Goal: Find contact information: Find contact information

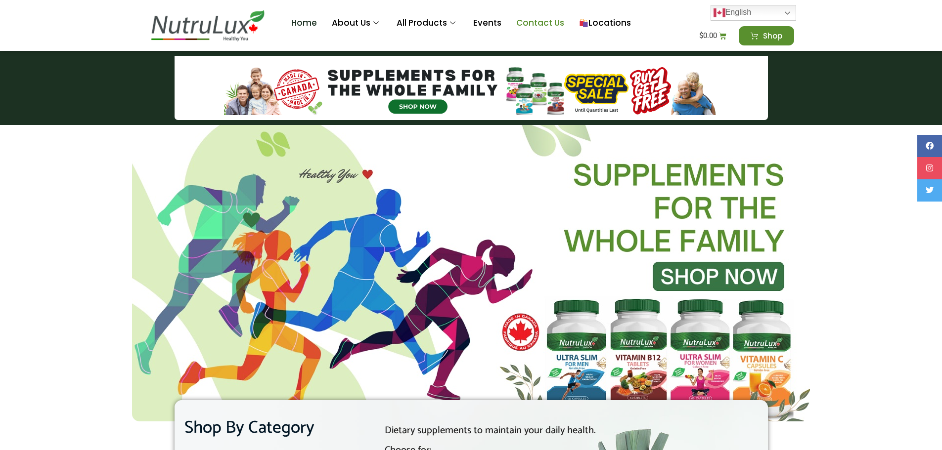
click at [550, 25] on link "Contact Us" at bounding box center [540, 23] width 63 height 40
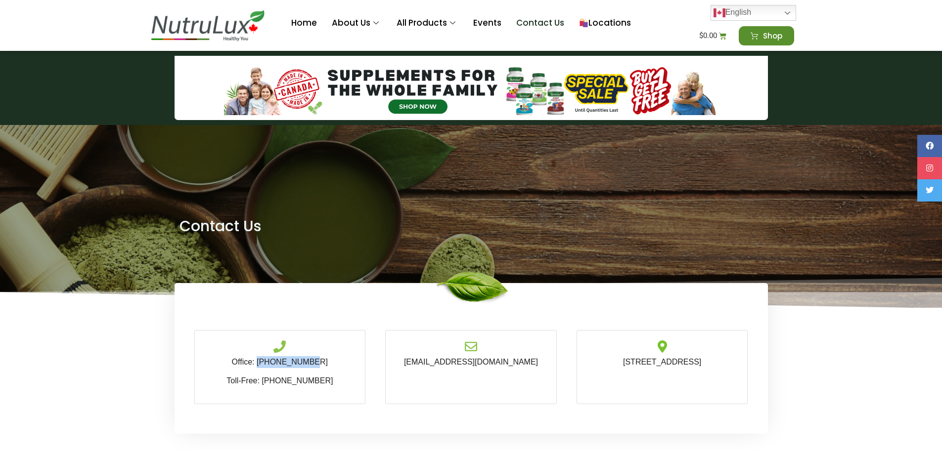
drag, startPoint x: 331, startPoint y: 359, endPoint x: 269, endPoint y: 362, distance: 61.9
click at [269, 362] on p "Office: 905-233-2190" at bounding box center [280, 362] width 151 height 12
copy link "[PHONE_NUMBER]"
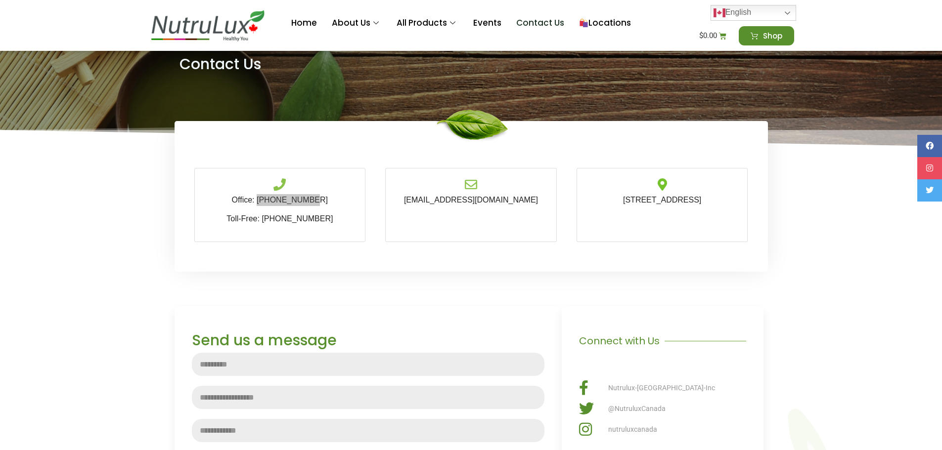
scroll to position [165, 0]
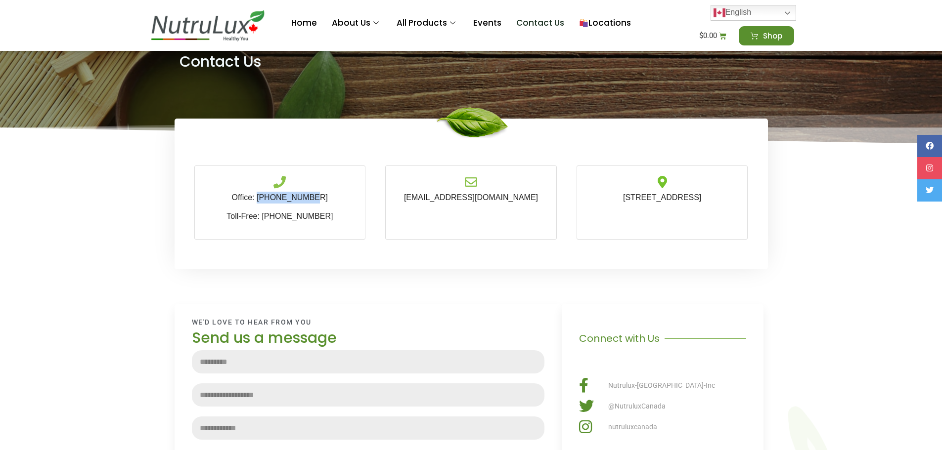
click at [636, 387] on span "Nutrulux-Canada-Inc" at bounding box center [660, 386] width 109 height 10
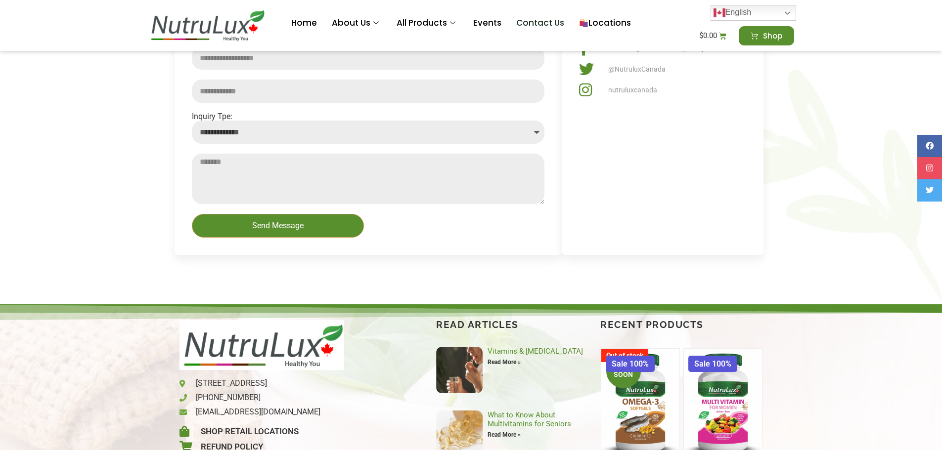
scroll to position [619, 0]
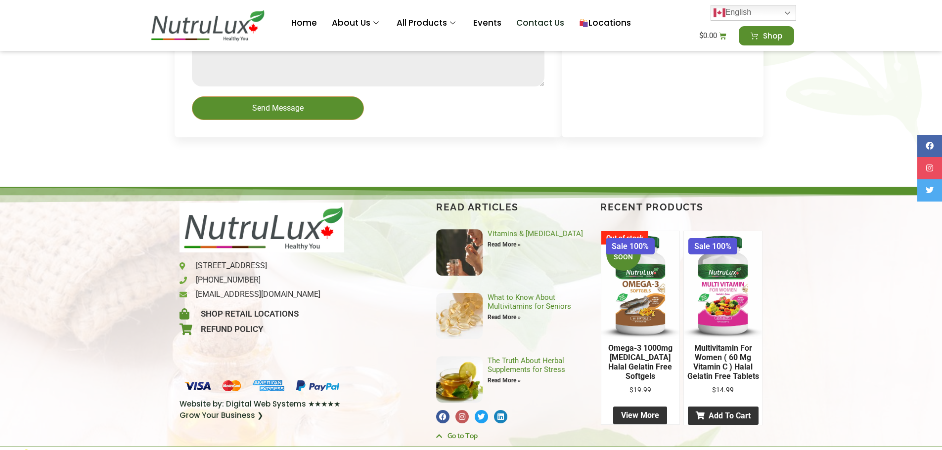
click at [500, 420] on icon at bounding box center [500, 416] width 7 height 7
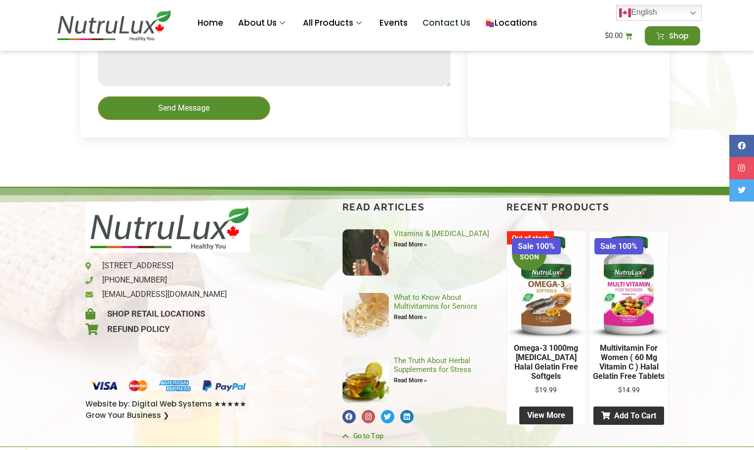
click at [409, 418] on icon at bounding box center [406, 416] width 7 height 7
